Goal: Information Seeking & Learning: Learn about a topic

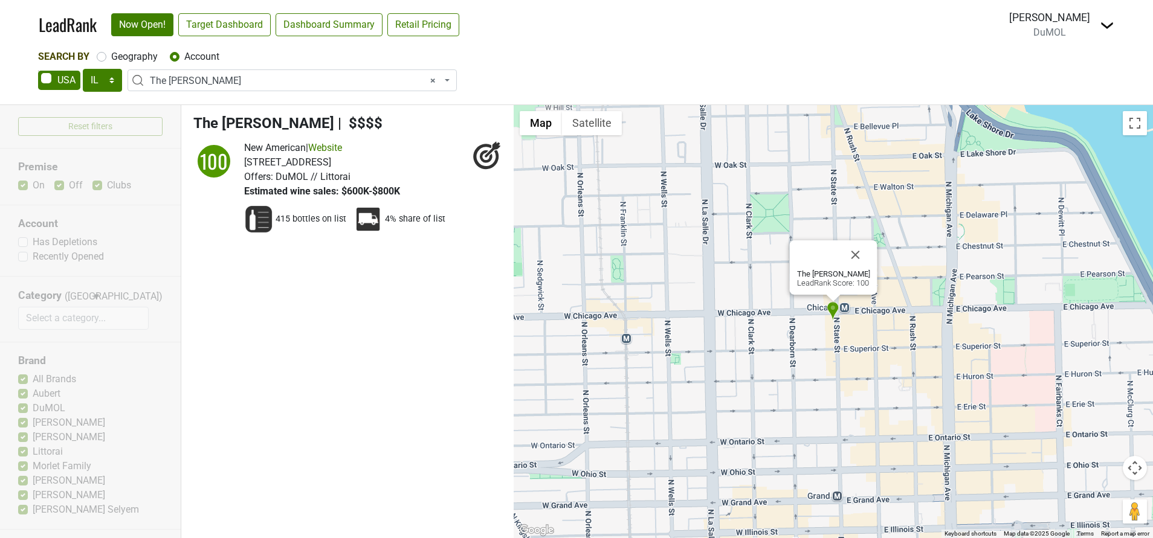
select select "IL"
select select "124464639"
select select
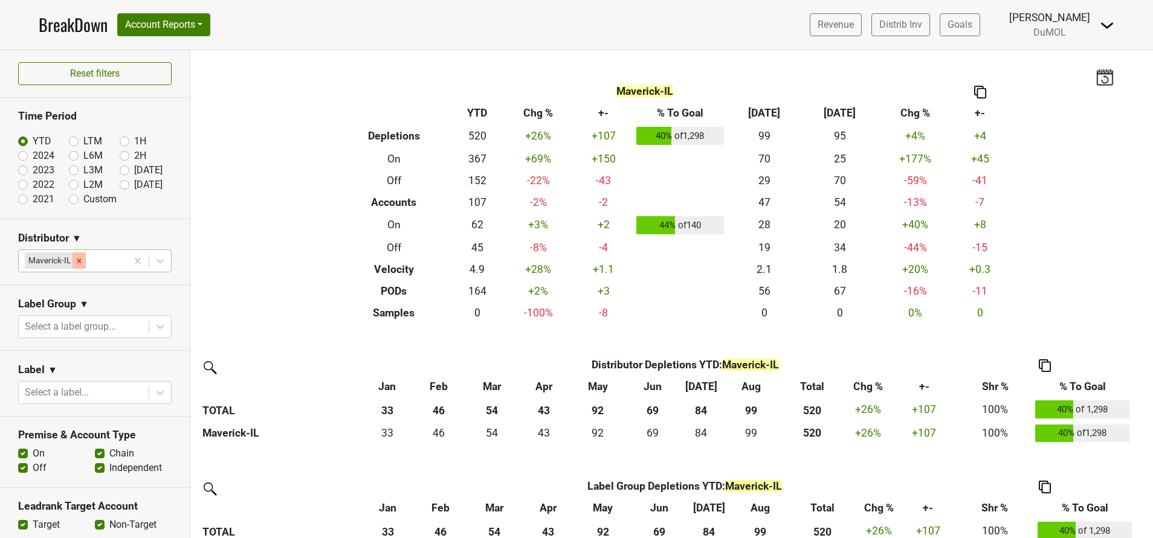
click at [79, 265] on div "Remove Maverick-IL" at bounding box center [79, 261] width 13 height 16
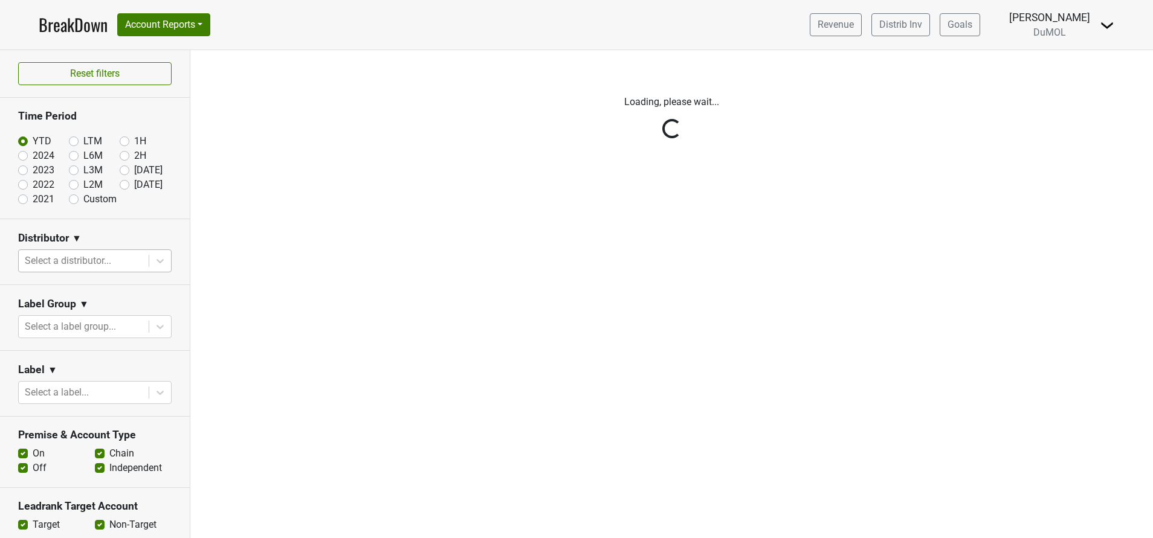
click at [116, 189] on div "Reset filters Time Period YTD LTM 1H 2024 L6M 2H 2023 L3M Aug '25 2022 L2M Sep …" at bounding box center [95, 294] width 190 height 488
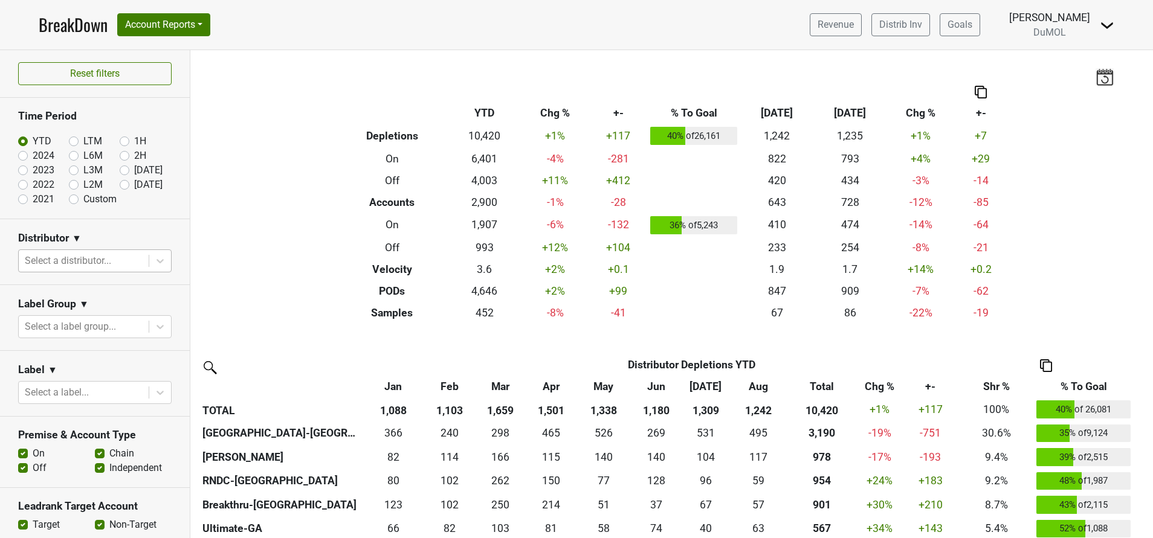
click at [134, 189] on label "[DATE]" at bounding box center [148, 185] width 28 height 15
click at [120, 189] on input "[DATE]" at bounding box center [144, 184] width 48 height 12
radio input "true"
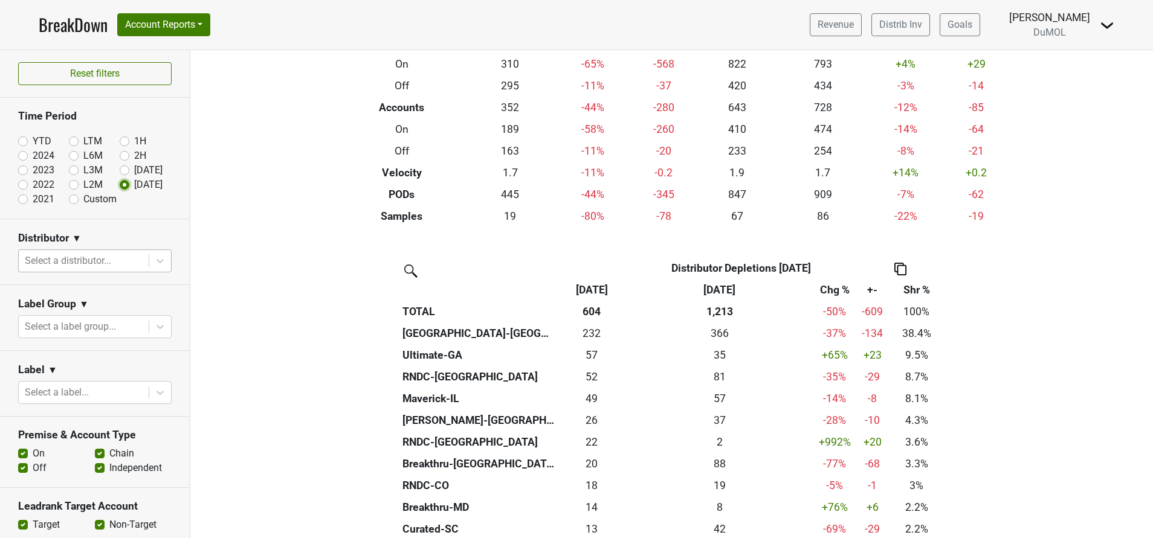
scroll to position [156, 0]
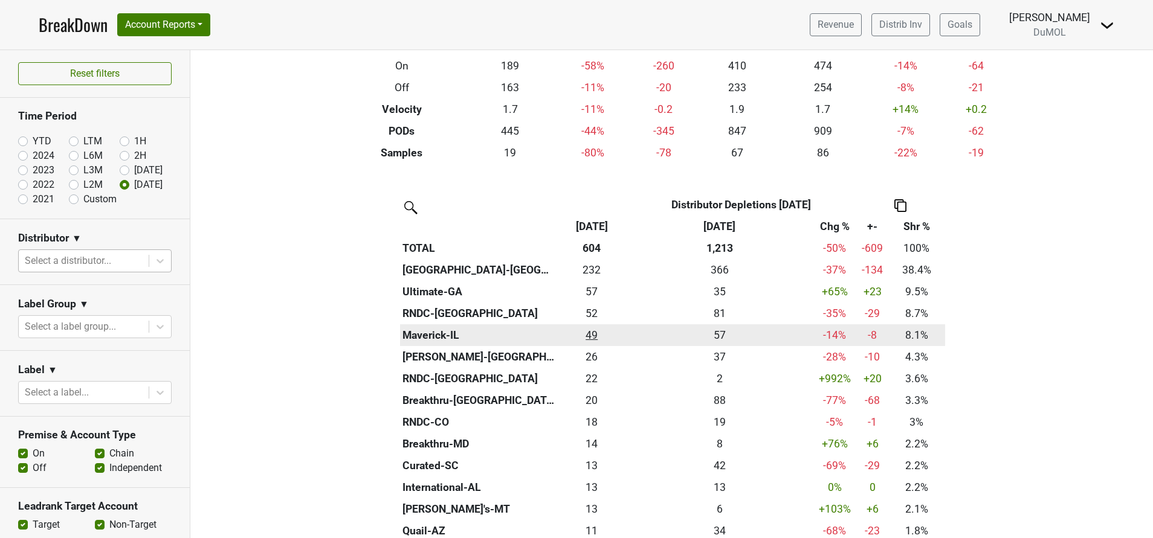
click at [584, 338] on div "48.667 49" at bounding box center [591, 336] width 63 height 16
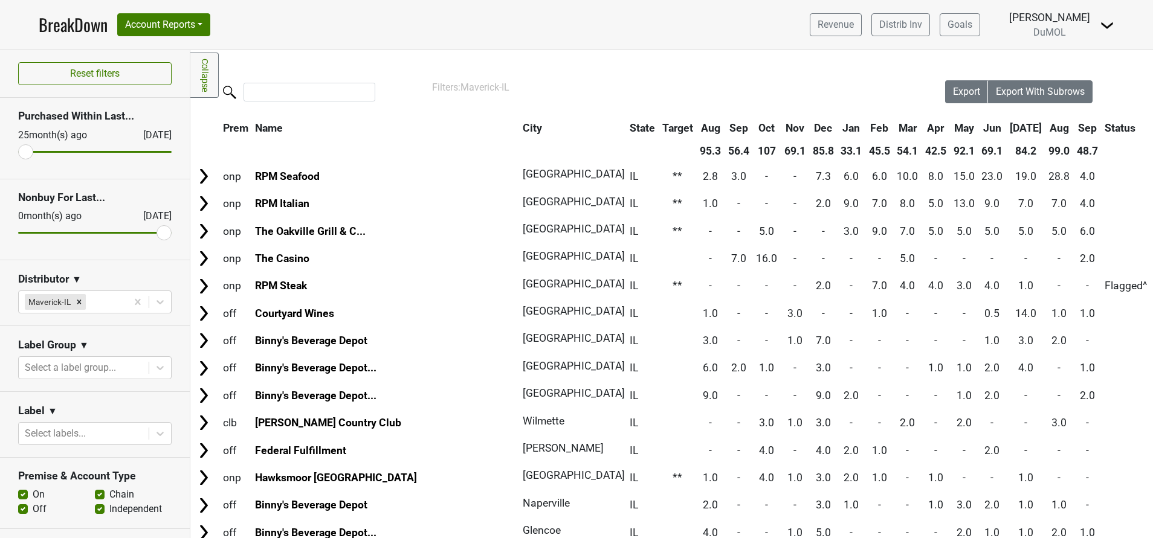
click at [1074, 129] on th "Sep" at bounding box center [1087, 128] width 27 height 22
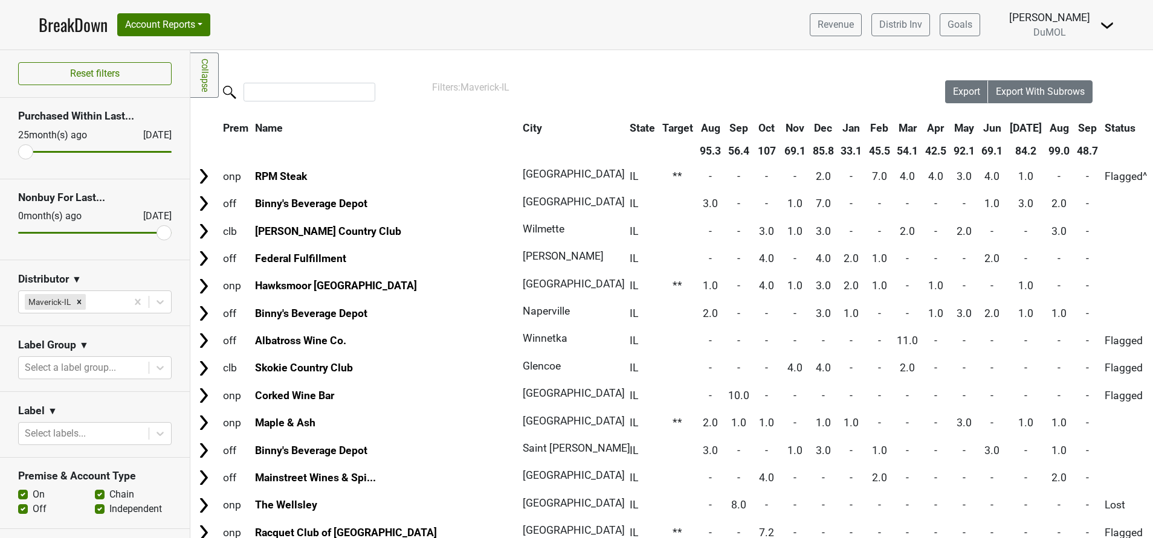
click at [1074, 129] on th "Sep" at bounding box center [1087, 128] width 27 height 22
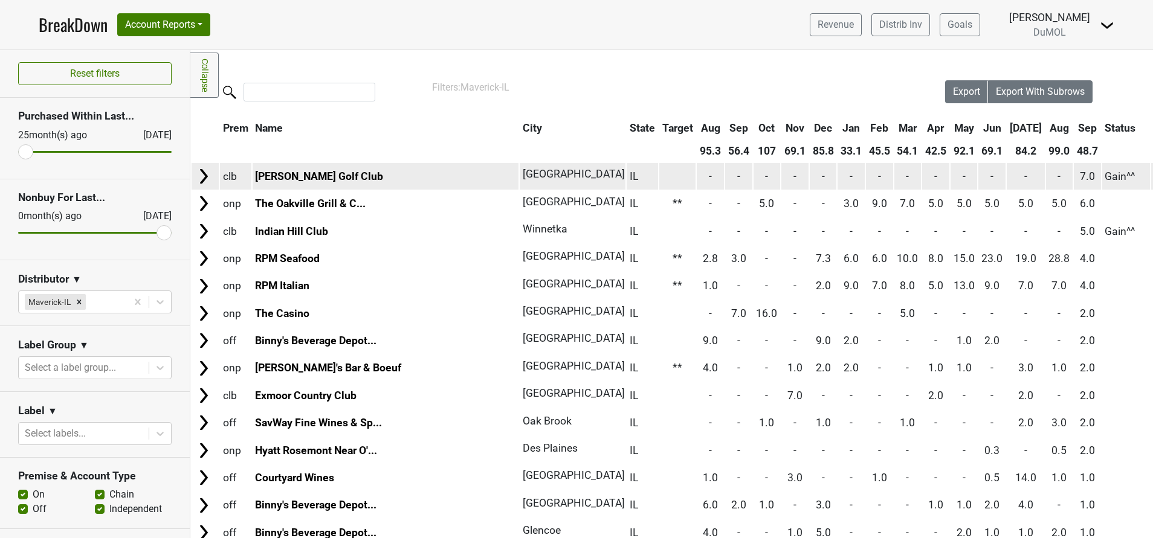
click at [206, 176] on img at bounding box center [204, 176] width 18 height 18
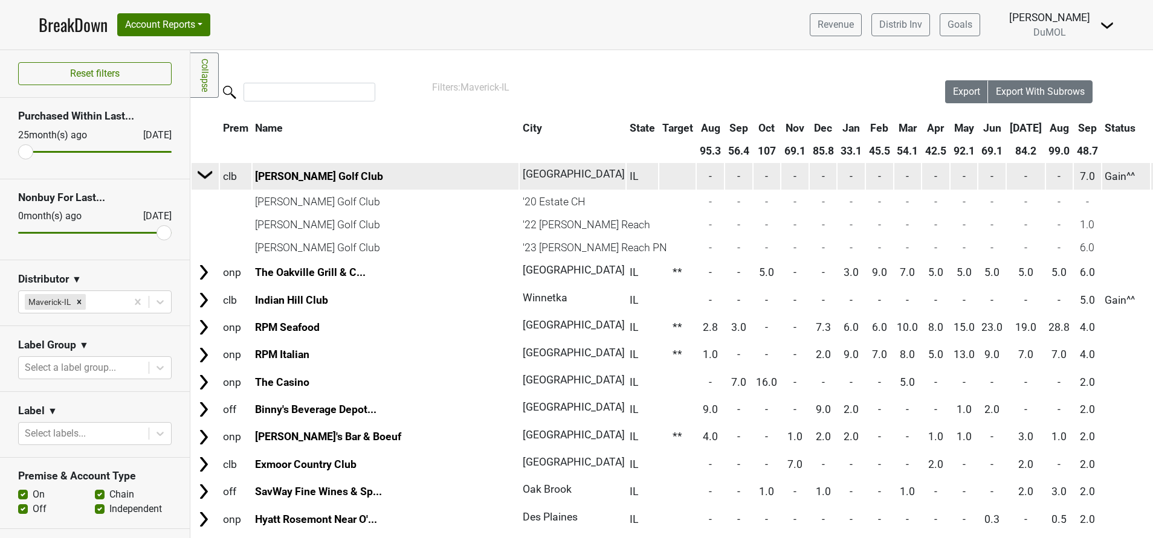
click at [206, 176] on img at bounding box center [205, 175] width 18 height 18
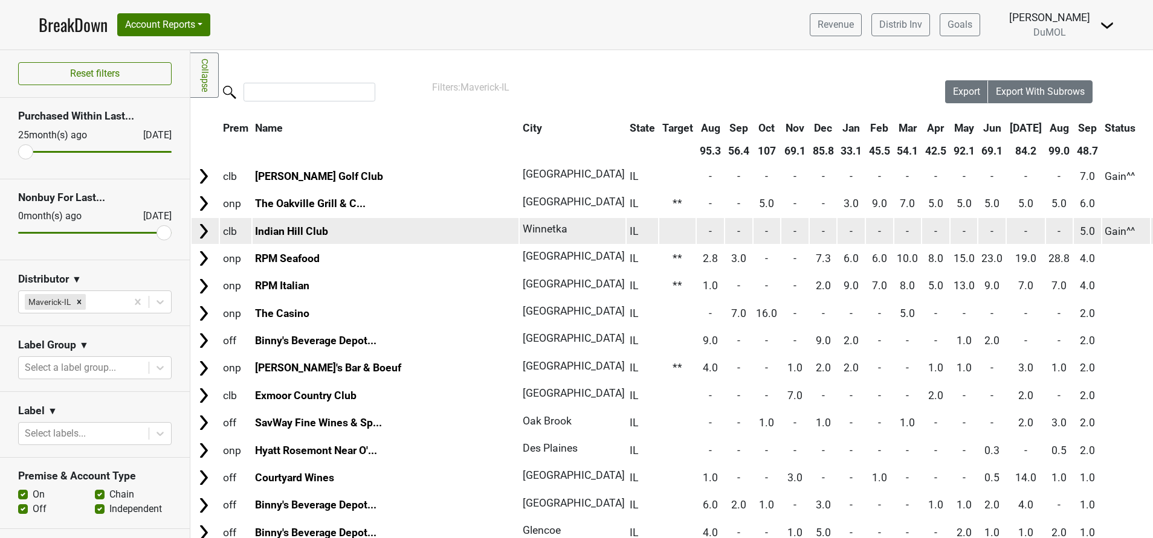
click at [203, 228] on img at bounding box center [204, 231] width 18 height 18
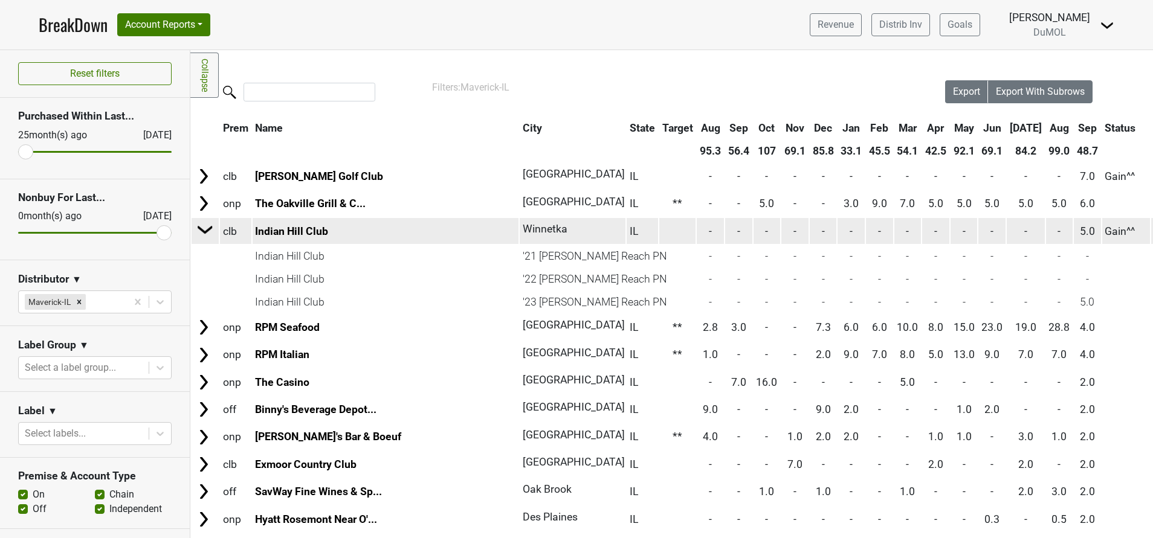
click at [203, 228] on img at bounding box center [205, 230] width 18 height 18
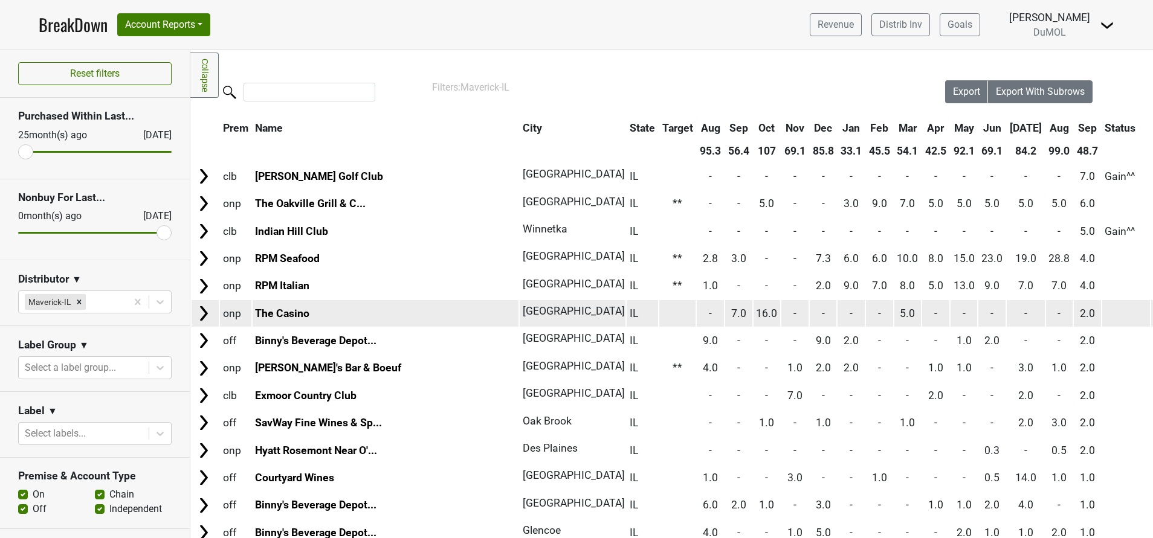
scroll to position [106, 0]
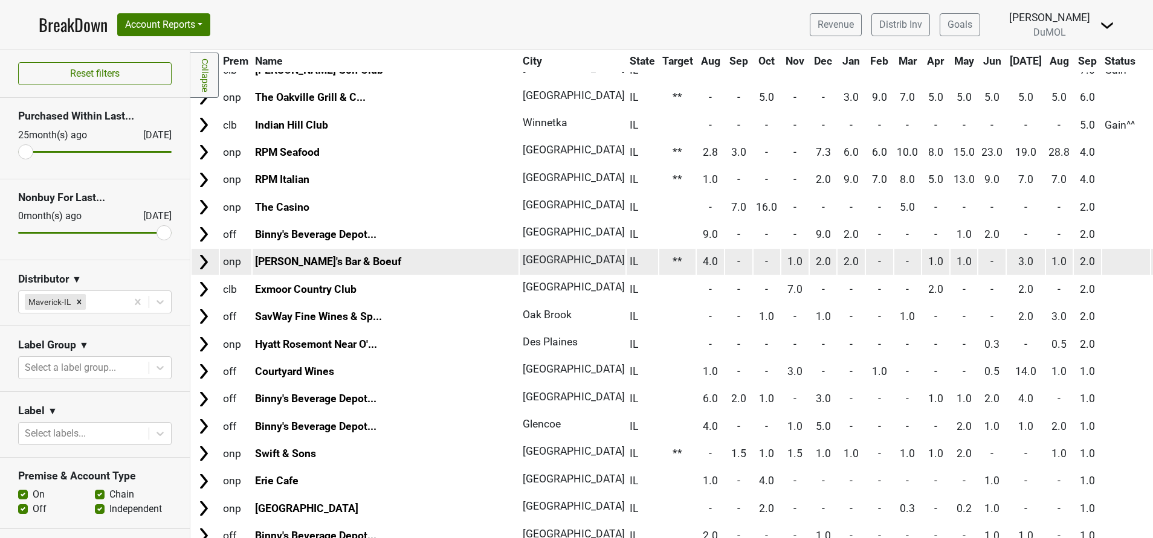
click at [198, 264] on img at bounding box center [204, 262] width 18 height 18
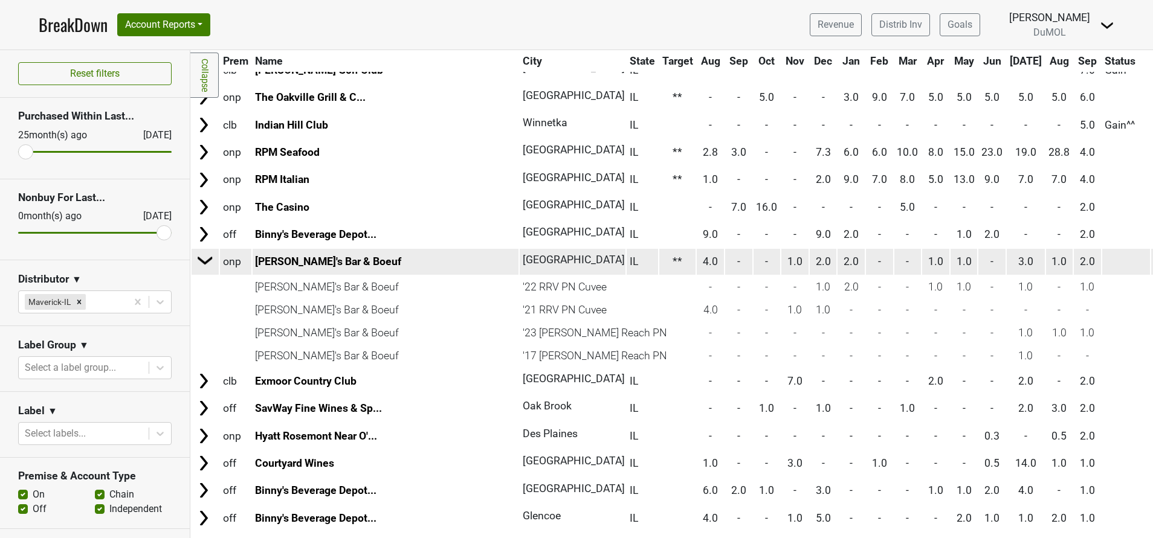
click at [198, 264] on img at bounding box center [205, 260] width 18 height 18
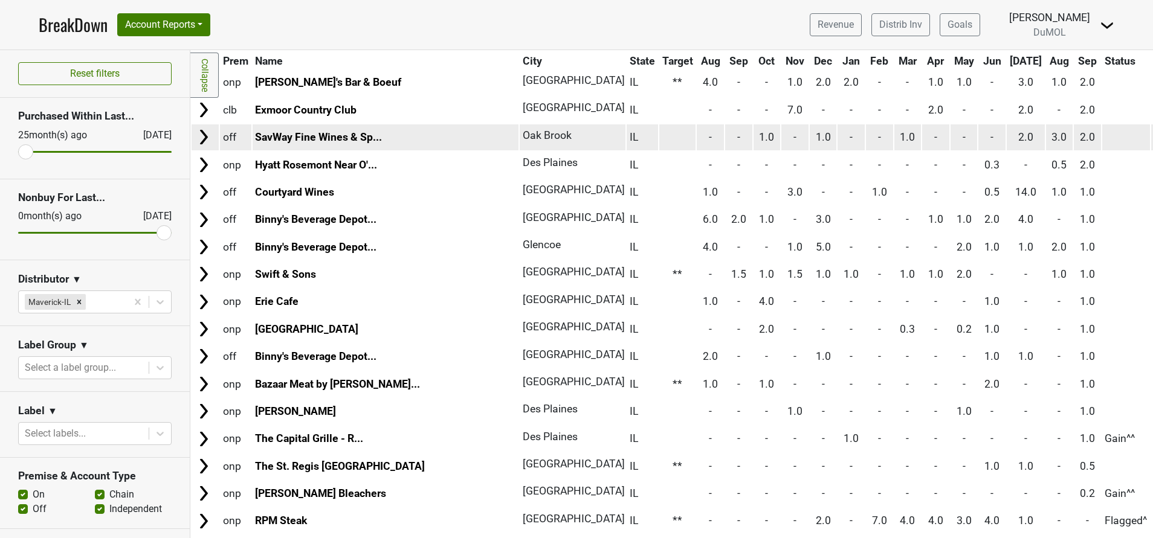
scroll to position [286, 0]
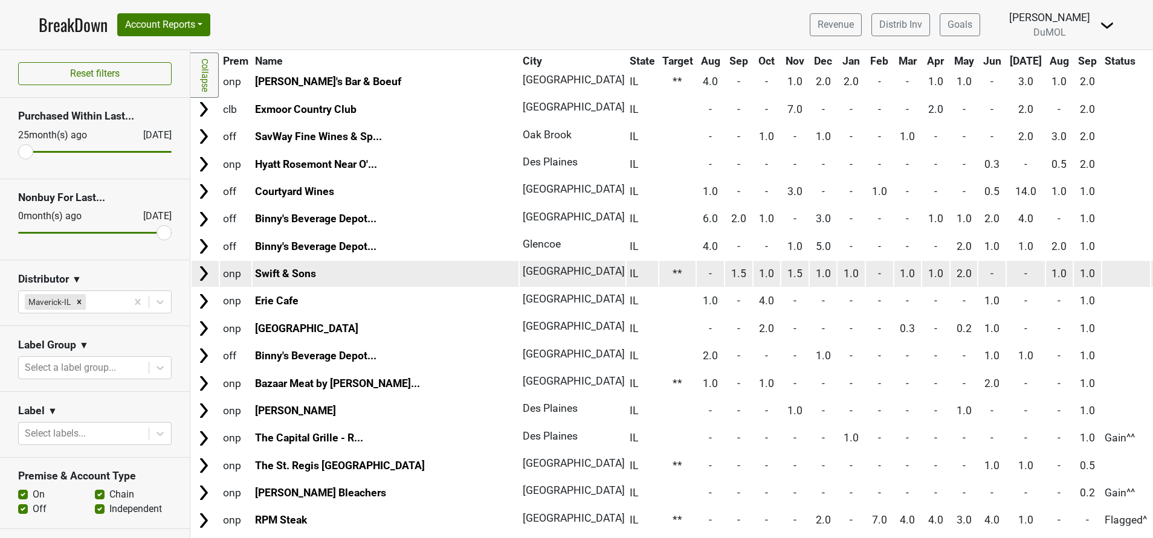
click at [203, 269] on img at bounding box center [204, 274] width 18 height 18
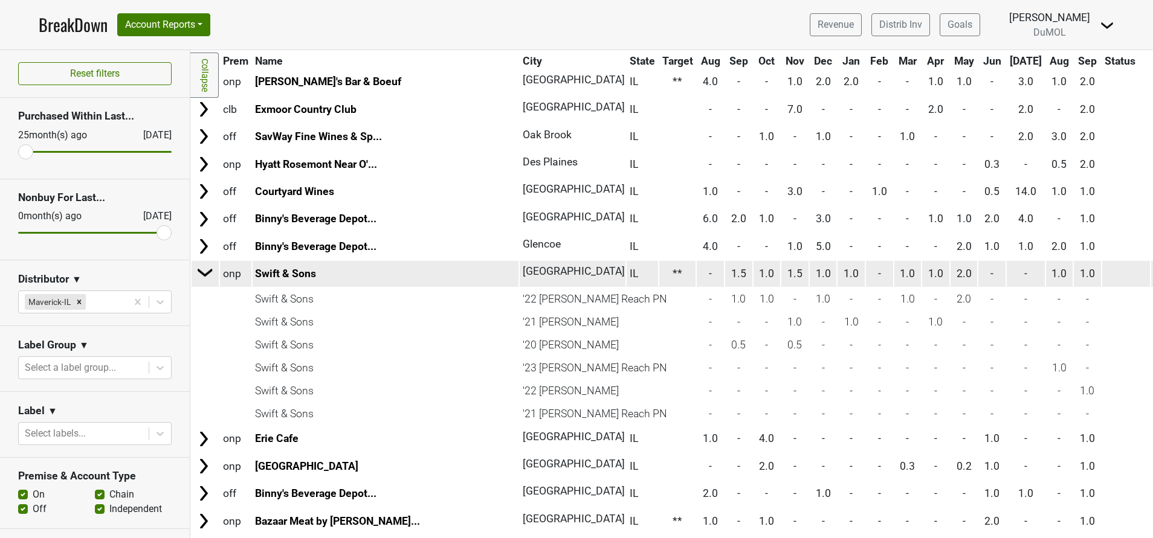
click at [203, 269] on img at bounding box center [205, 272] width 18 height 18
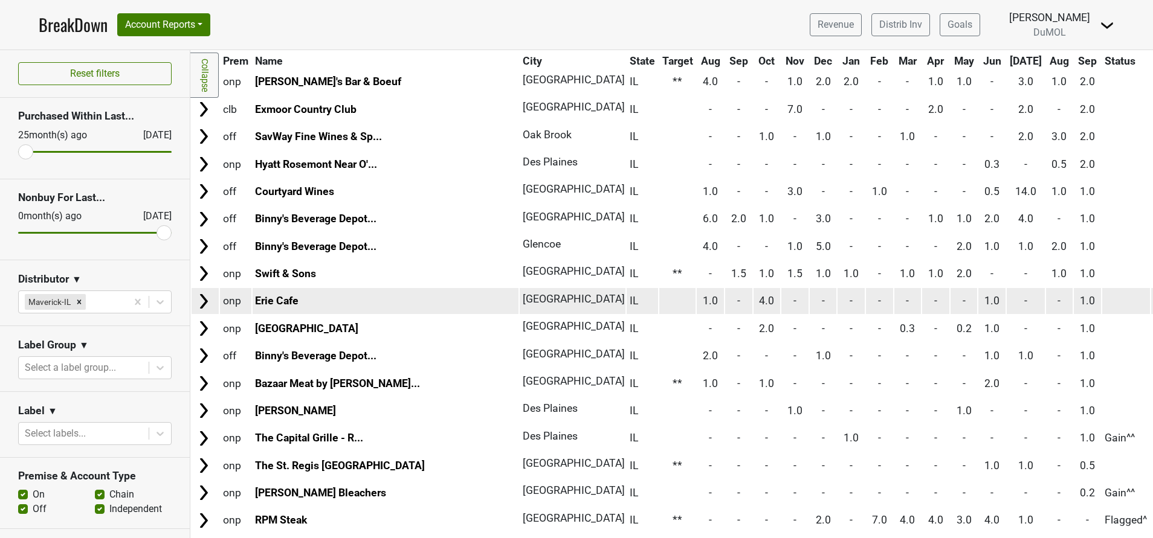
click at [201, 307] on img at bounding box center [204, 301] width 18 height 18
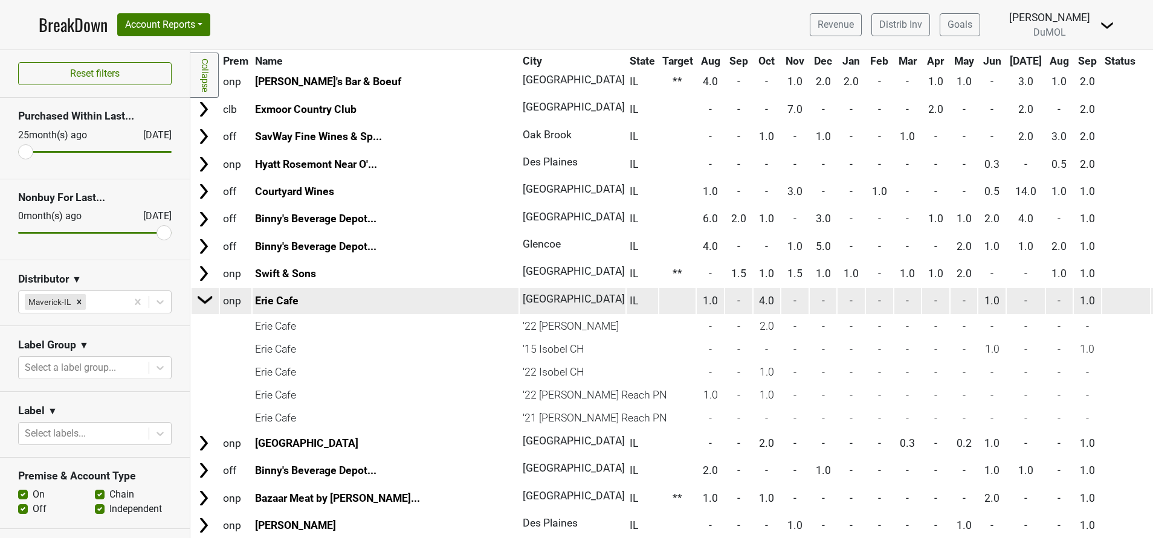
click at [201, 307] on img at bounding box center [205, 300] width 18 height 18
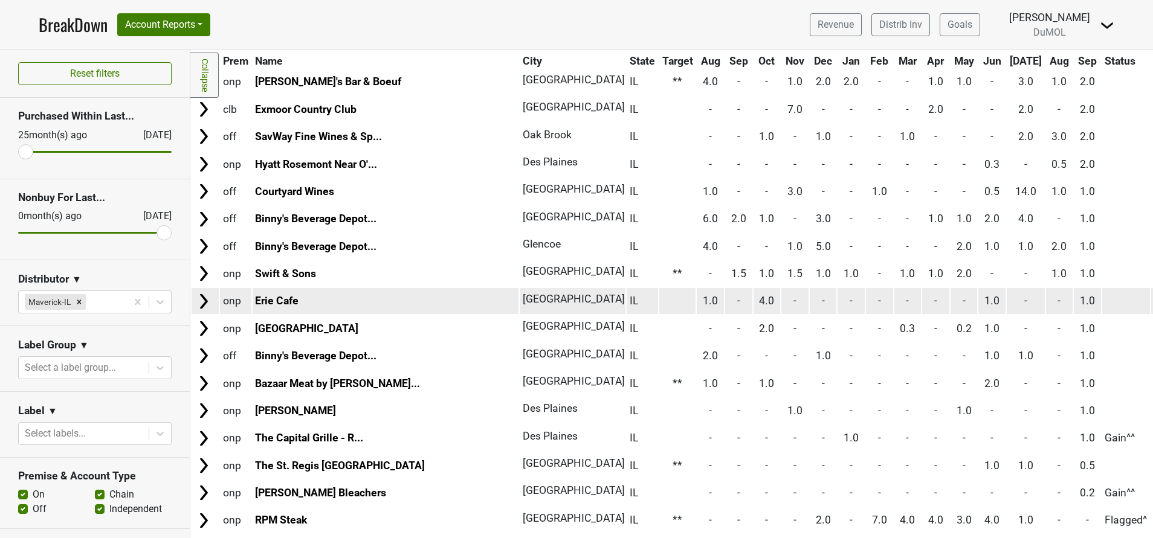
click at [201, 307] on img at bounding box center [204, 301] width 18 height 18
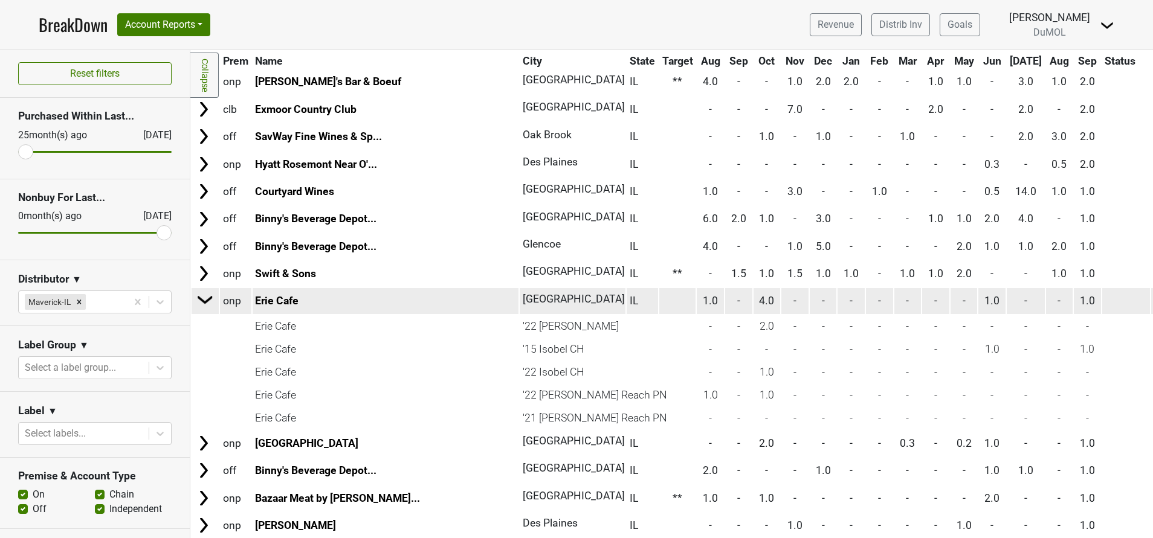
click at [201, 307] on img at bounding box center [205, 300] width 18 height 18
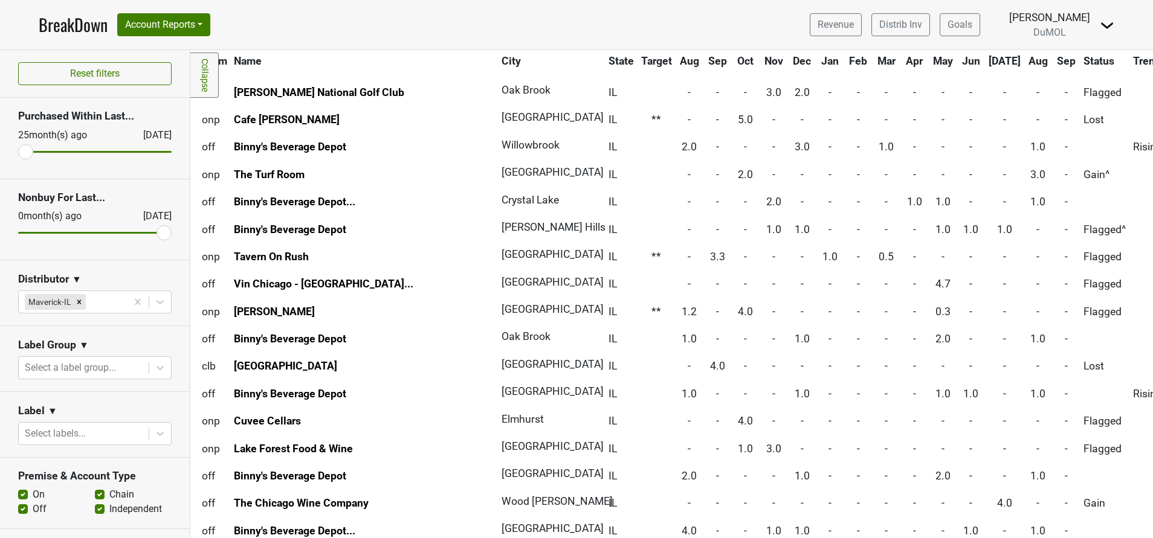
scroll to position [1319, 21]
click at [33, 494] on label "On" at bounding box center [39, 495] width 12 height 15
click at [22, 494] on input "On" at bounding box center [23, 494] width 10 height 12
checkbox input "false"
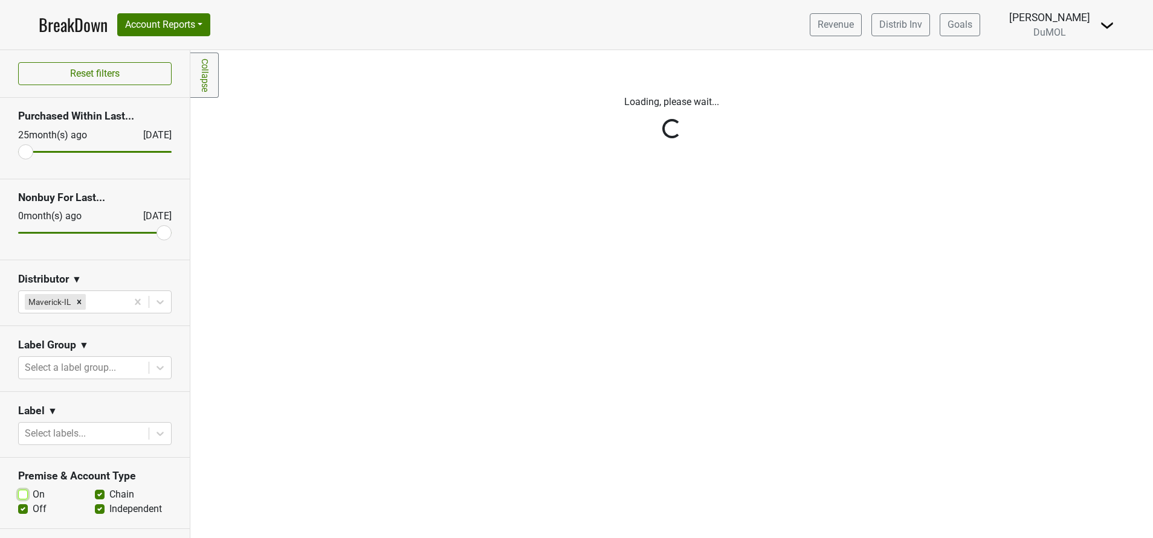
scroll to position [0, 0]
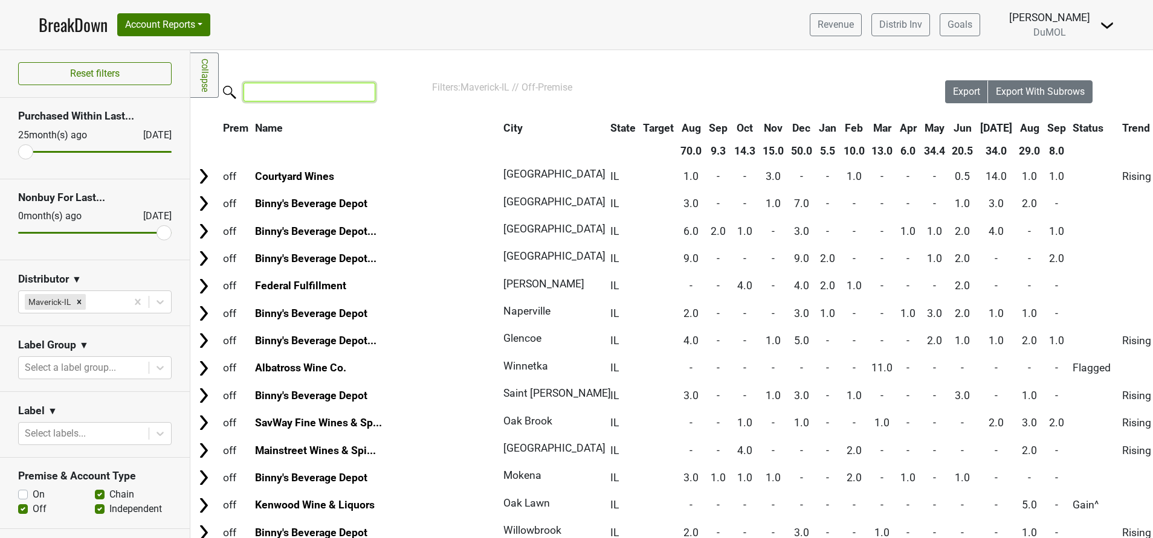
click at [350, 100] on input "search" at bounding box center [310, 92] width 132 height 19
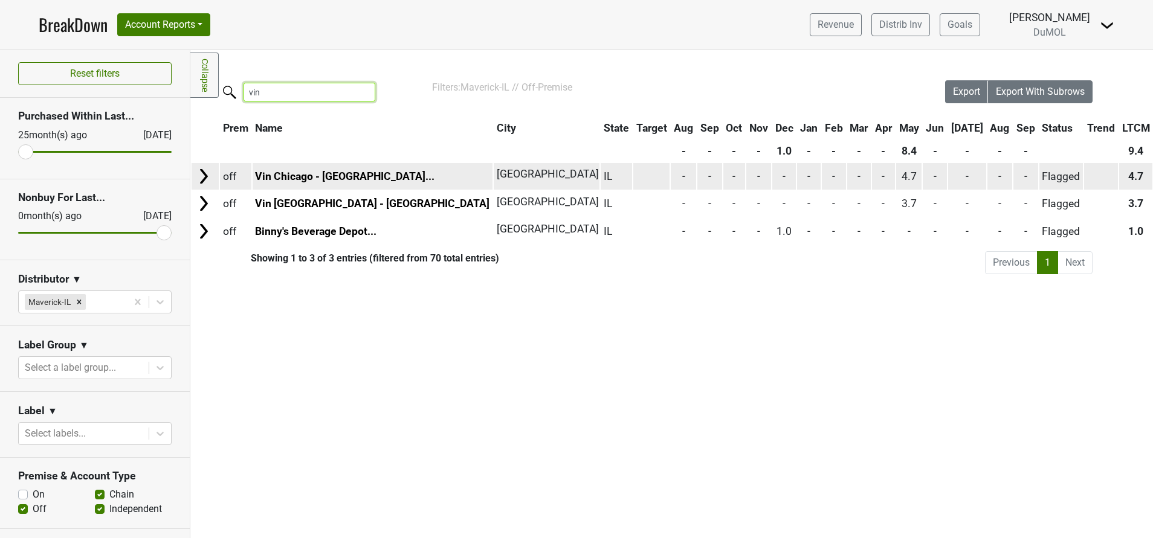
type input "vin"
click at [200, 179] on img at bounding box center [204, 176] width 18 height 18
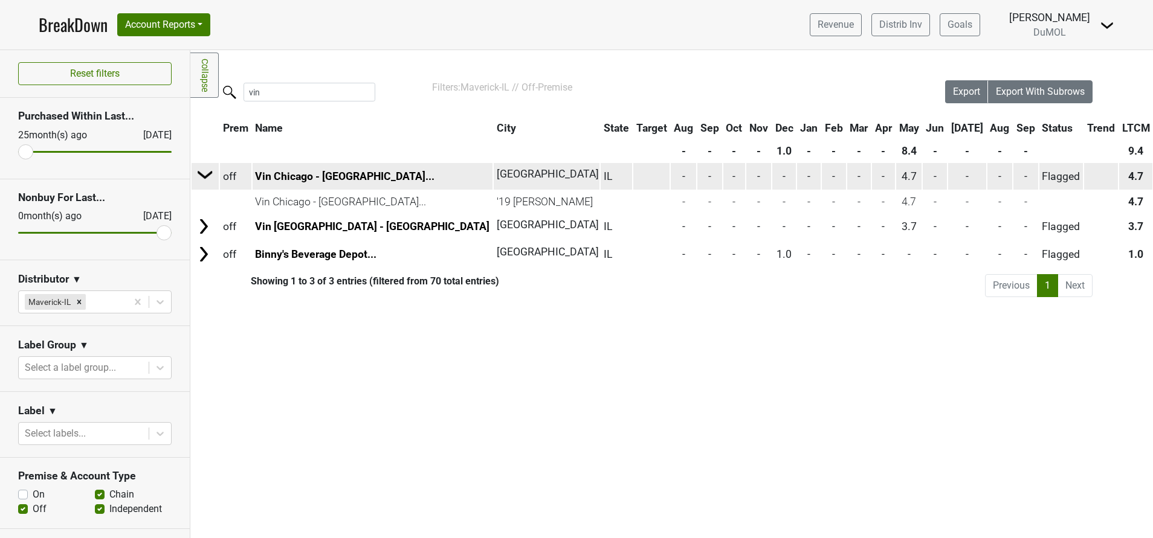
click at [200, 179] on img at bounding box center [205, 175] width 18 height 18
